Goal: Transaction & Acquisition: Purchase product/service

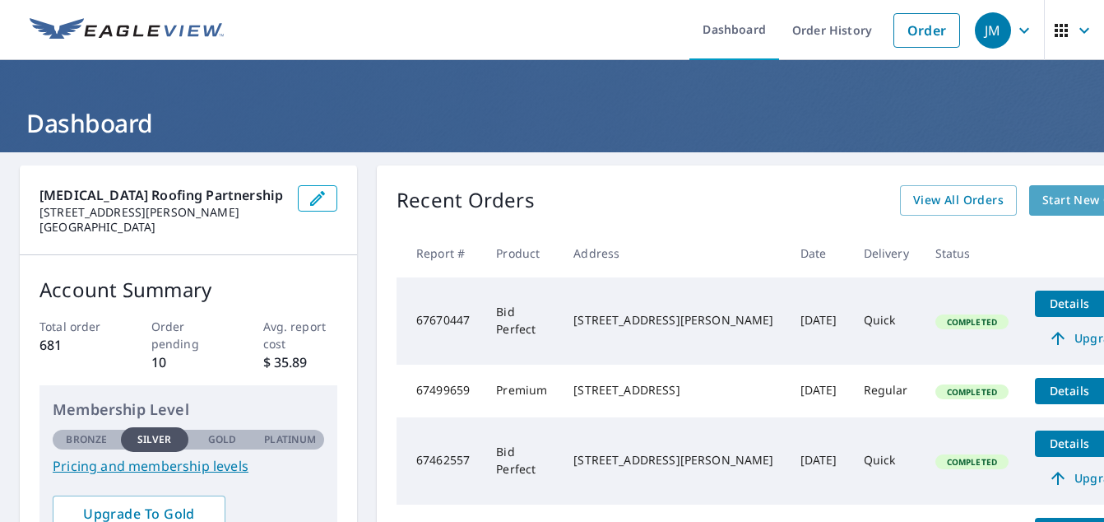
click at [1042, 205] on span "Start New Order" at bounding box center [1089, 200] width 95 height 21
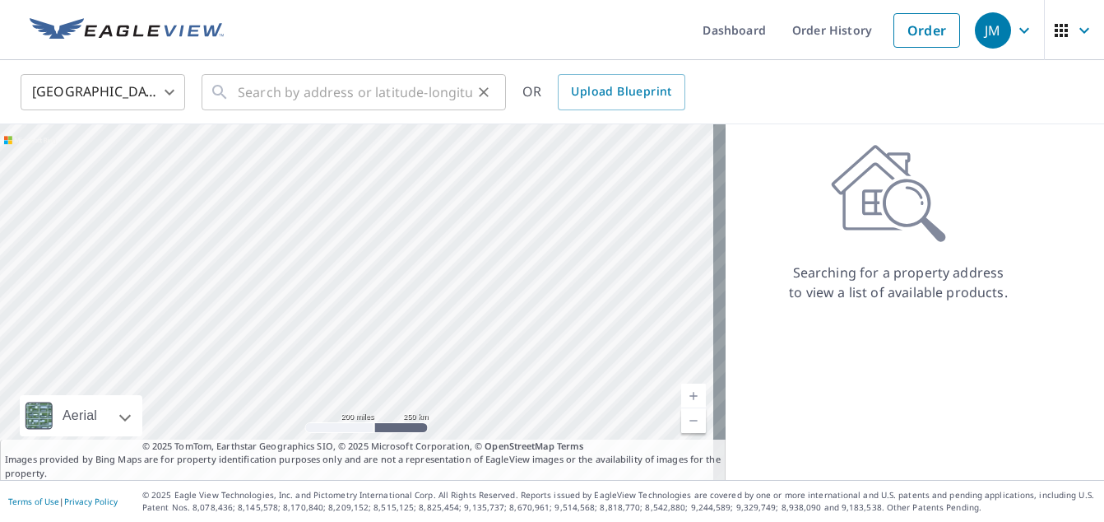
click at [472, 102] on div at bounding box center [482, 92] width 21 height 23
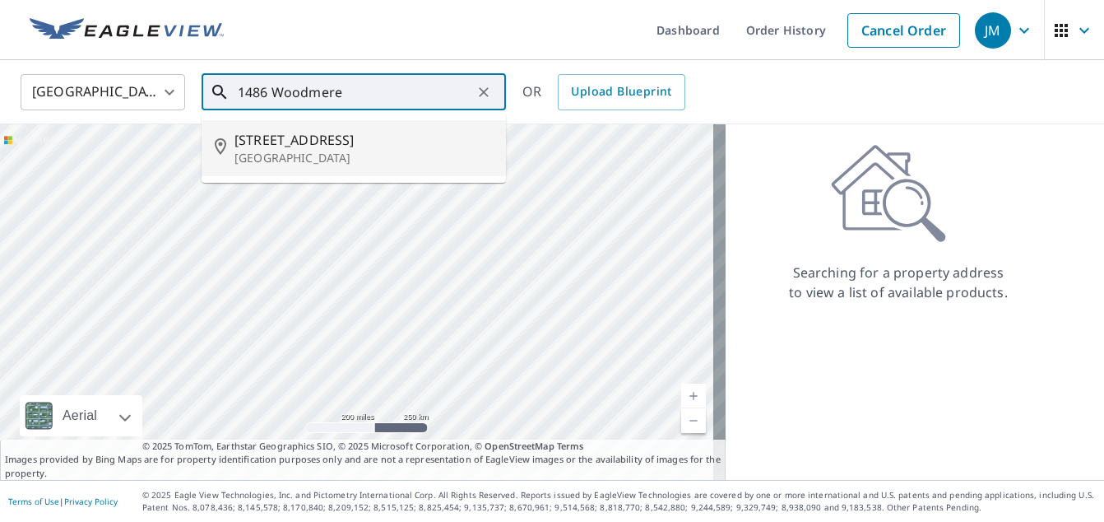
click at [311, 150] on p "[GEOGRAPHIC_DATA]" at bounding box center [363, 158] width 258 height 16
type input "[STREET_ADDRESS]"
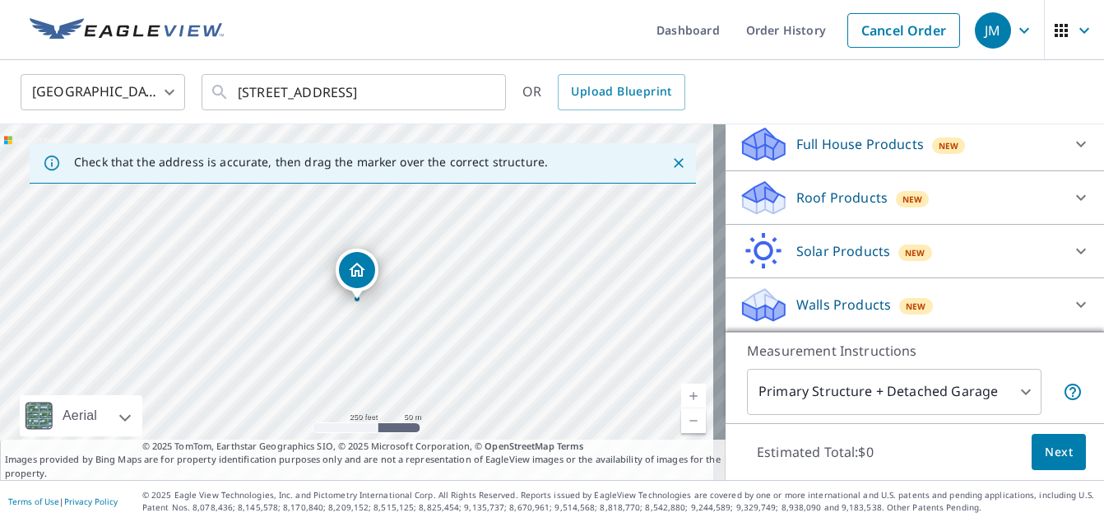
scroll to position [197, 0]
click at [939, 182] on div "Roof Products New" at bounding box center [900, 198] width 322 height 39
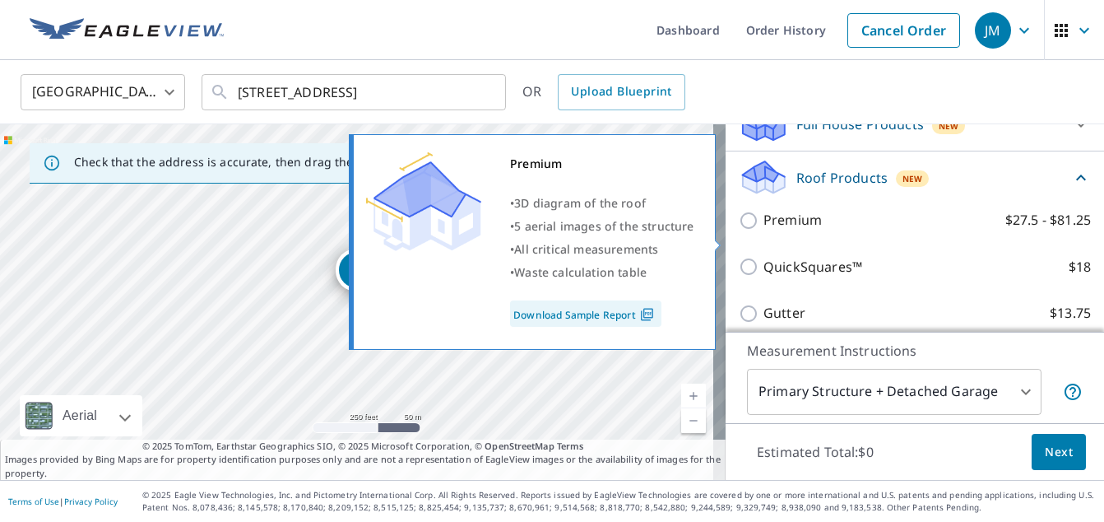
click at [784, 230] on p "Premium" at bounding box center [792, 220] width 58 height 21
click at [763, 230] on input "Premium $27.5 - $81.25" at bounding box center [751, 221] width 25 height 20
checkbox input "true"
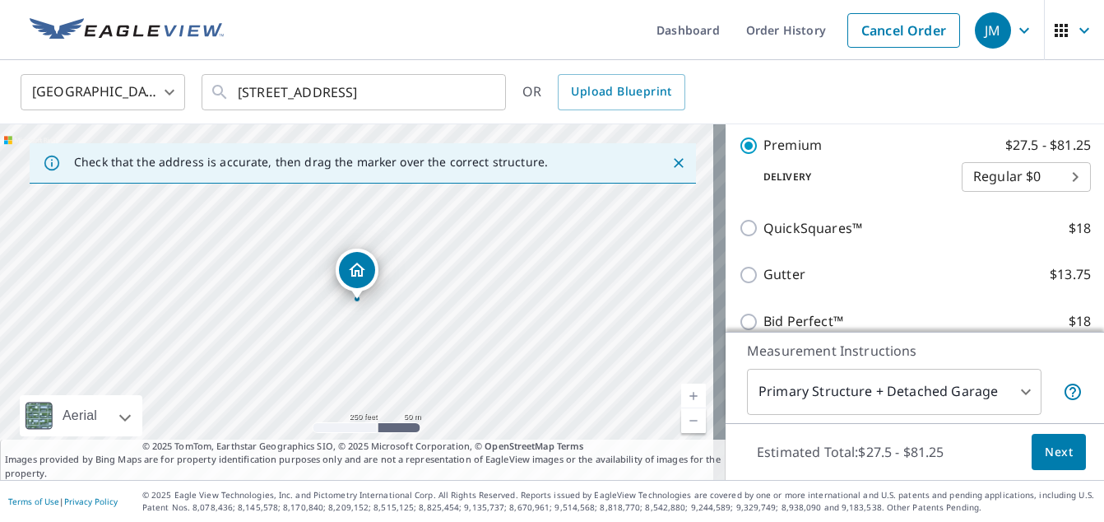
scroll to position [298, 0]
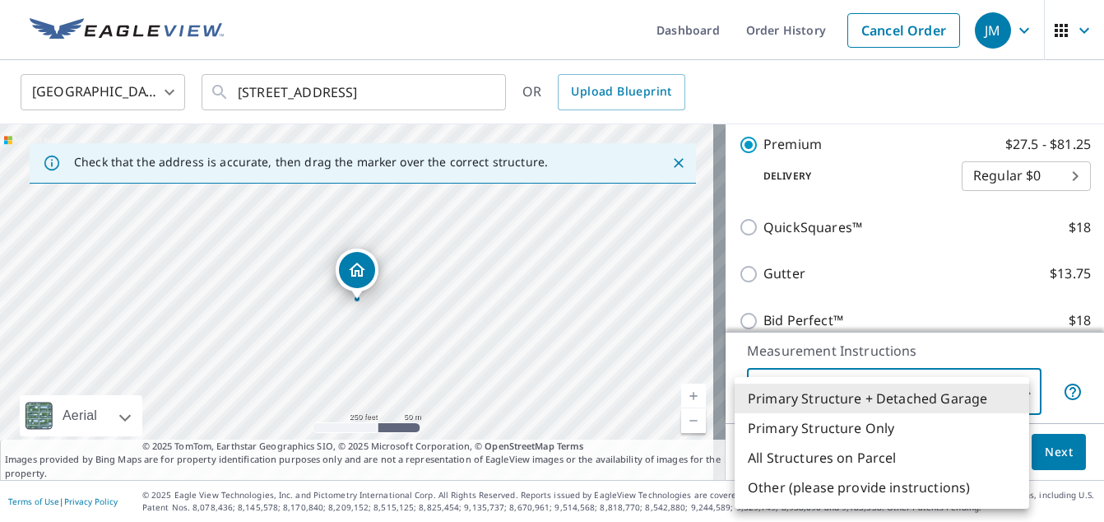
click at [953, 405] on body "JM JM Dashboard Order History Cancel Order JM [GEOGRAPHIC_DATA] [GEOGRAPHIC_DAT…" at bounding box center [552, 261] width 1104 height 522
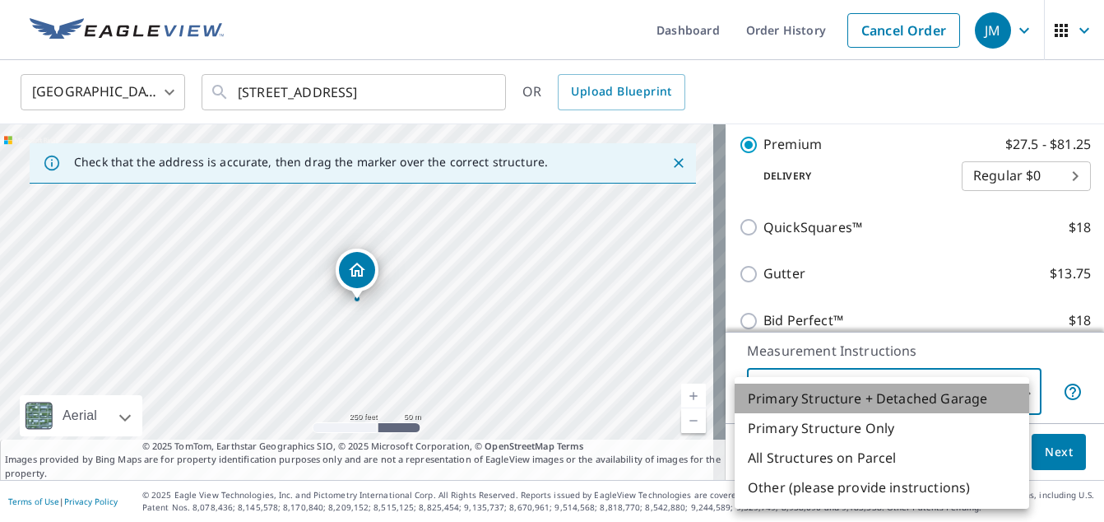
click at [953, 405] on li "Primary Structure + Detached Garage" at bounding box center [882, 398] width 294 height 30
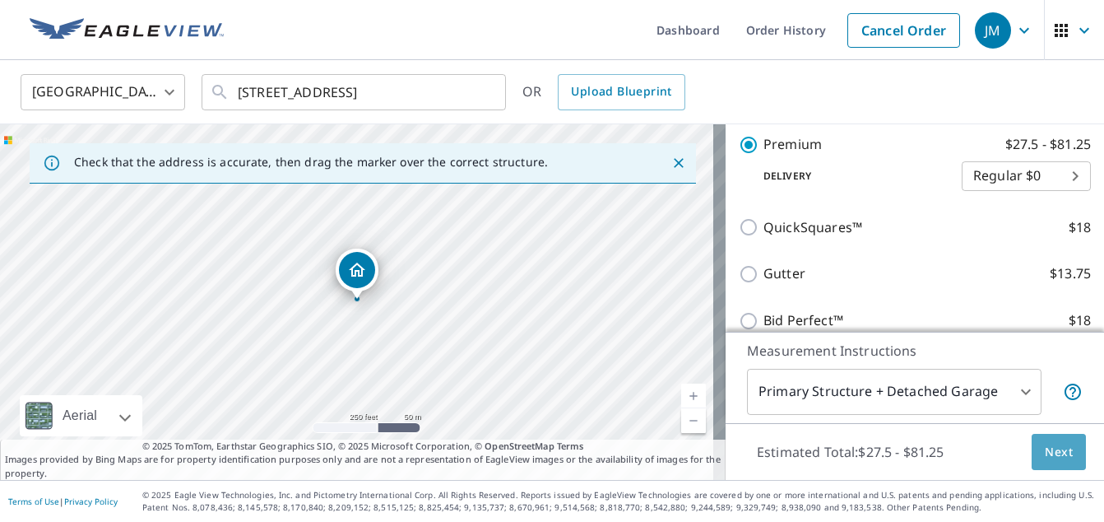
click at [1048, 452] on span "Next" at bounding box center [1059, 452] width 28 height 21
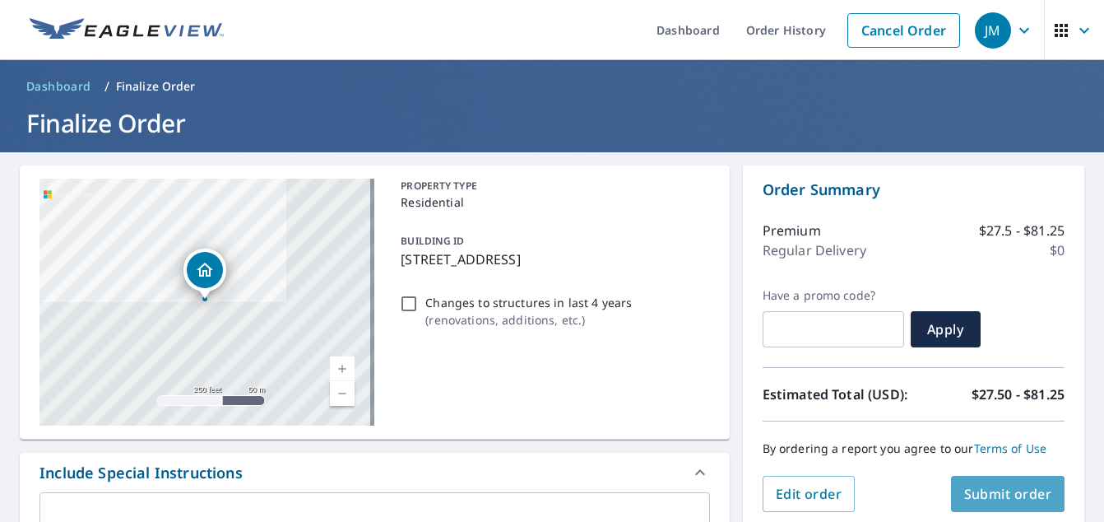
click at [1007, 494] on span "Submit order" at bounding box center [1008, 494] width 88 height 18
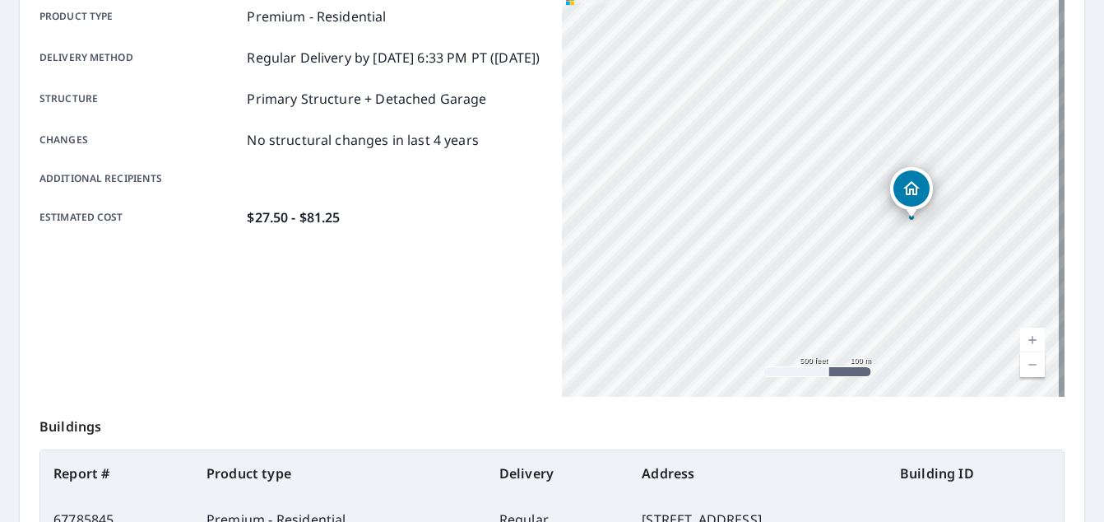
scroll to position [447, 0]
